Goal: Communication & Community: Ask a question

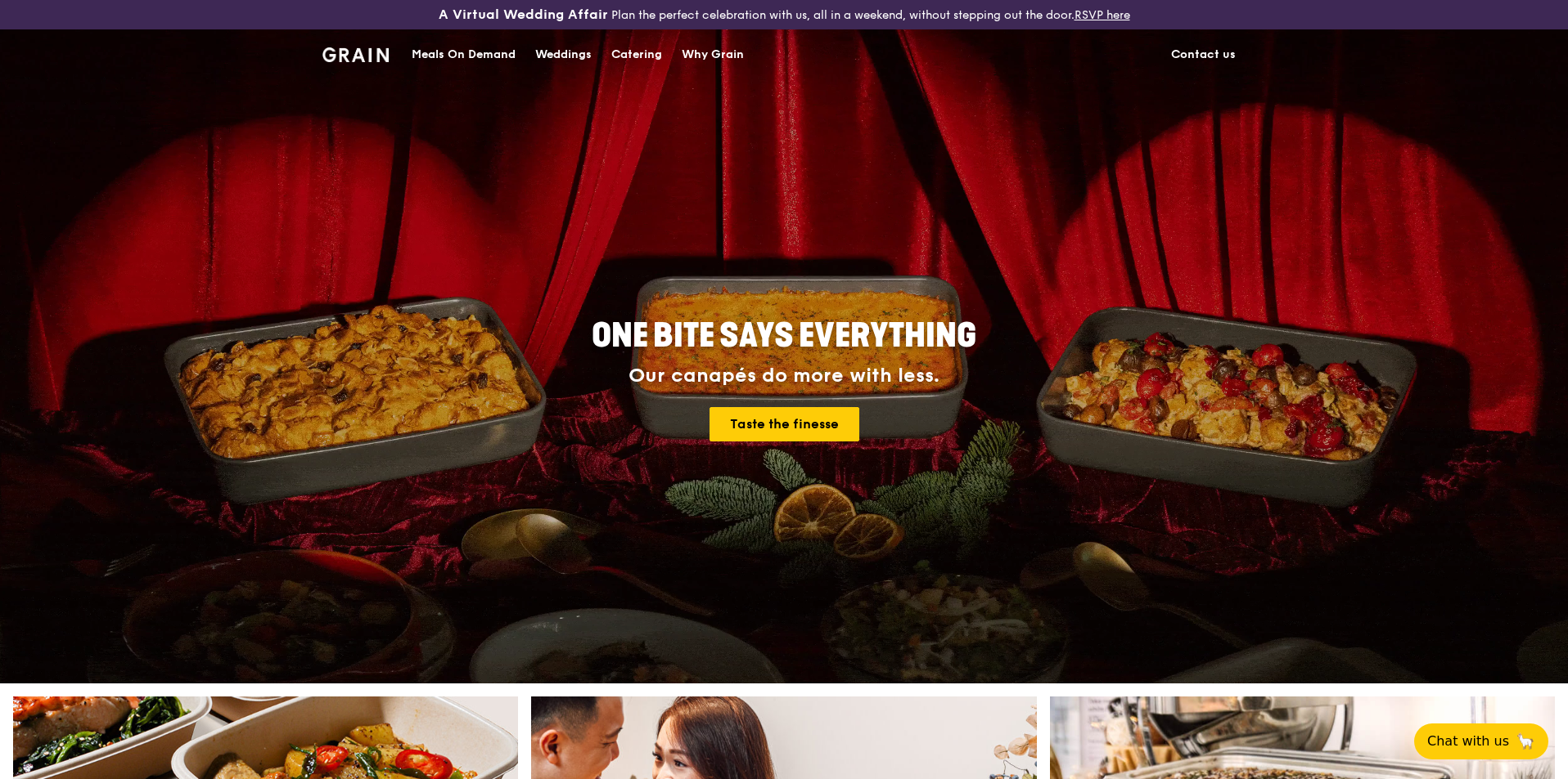
click at [1478, 739] on span "Chat with us" at bounding box center [1468, 741] width 82 height 19
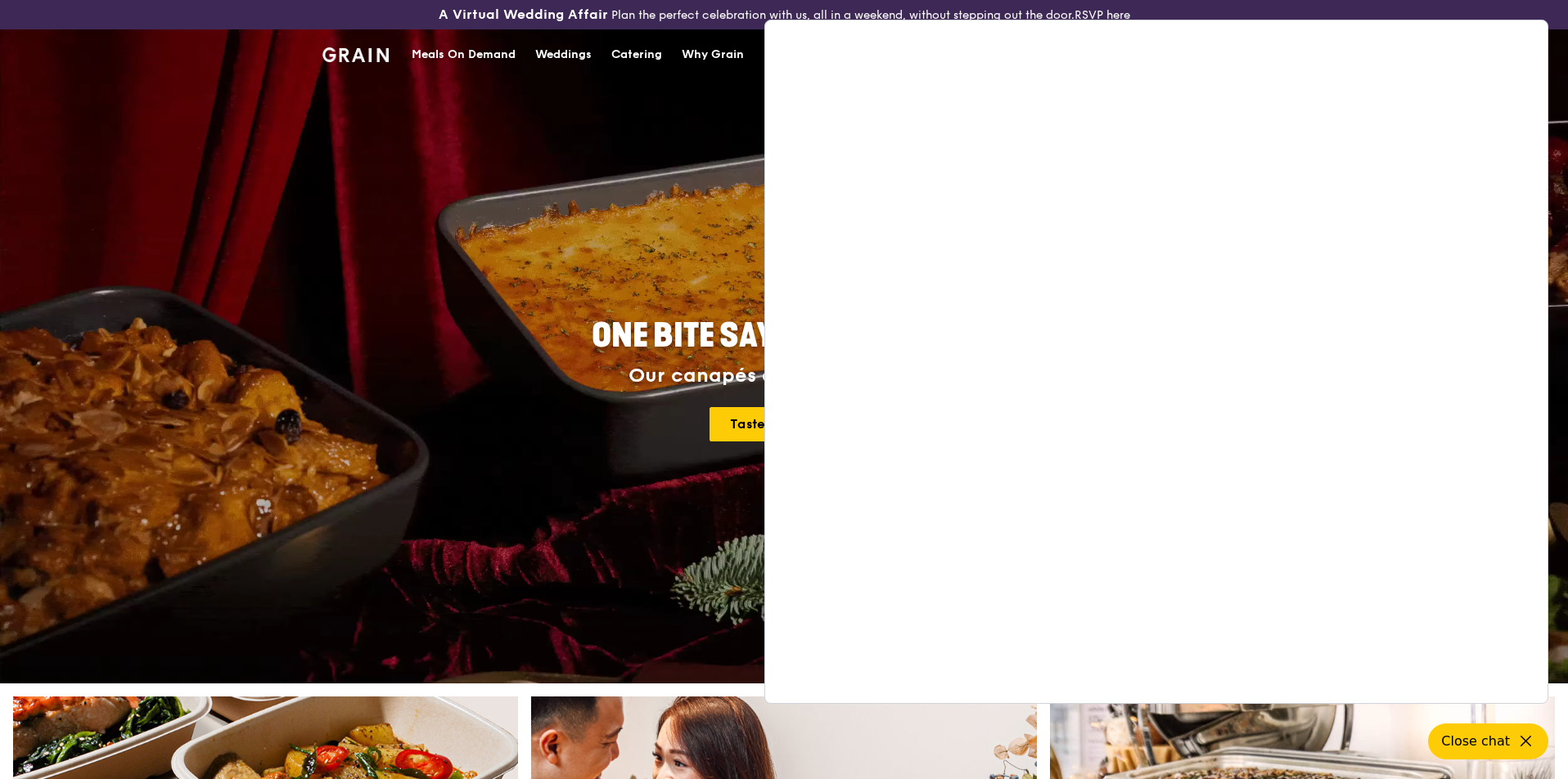
click at [619, 400] on h4 "Our canapés do more with less. Taste the finesse" at bounding box center [784, 403] width 737 height 77
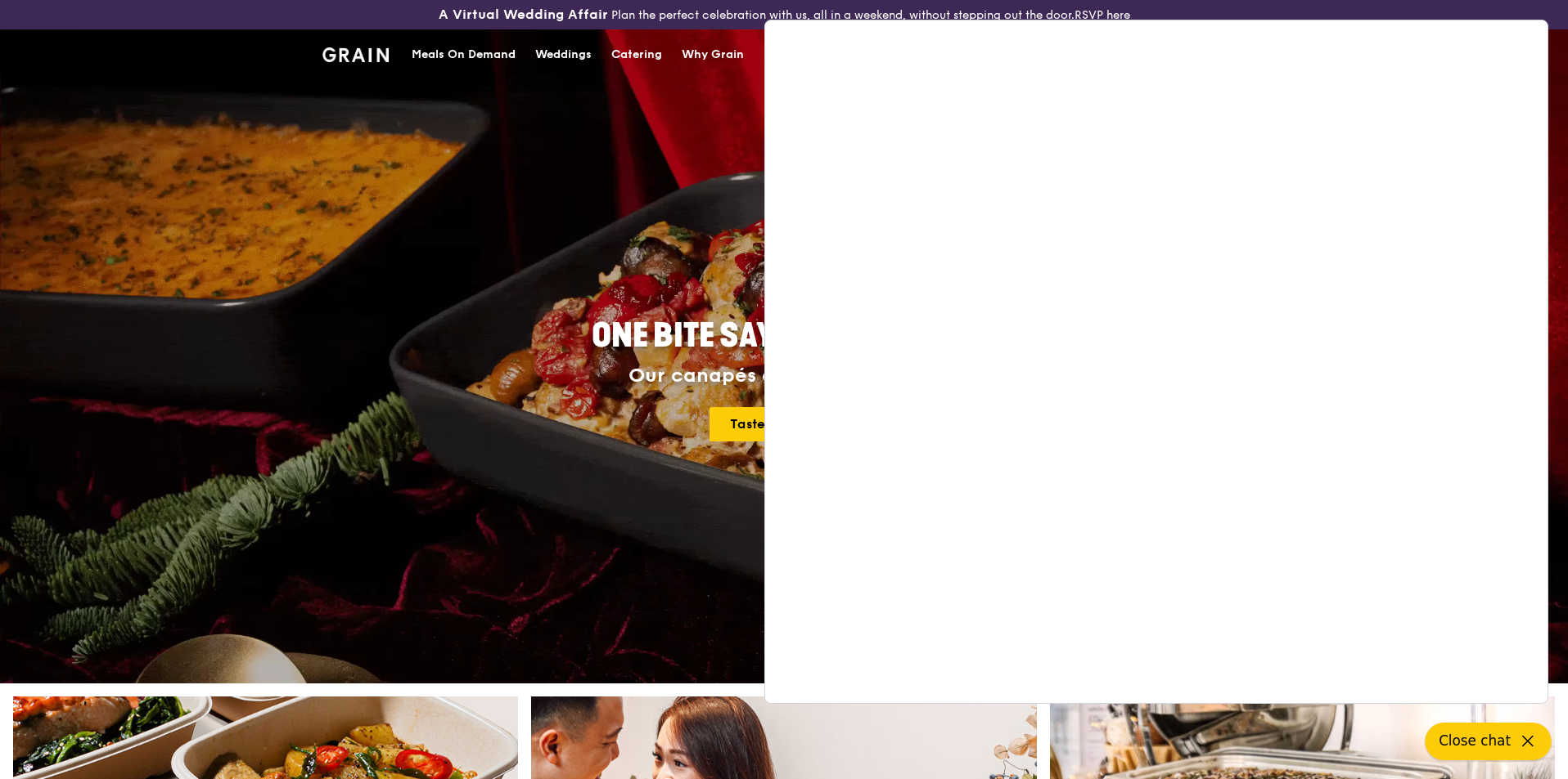
click at [1519, 739] on icon at bounding box center [1527, 741] width 19 height 19
